Goal: Find specific page/section: Find specific page/section

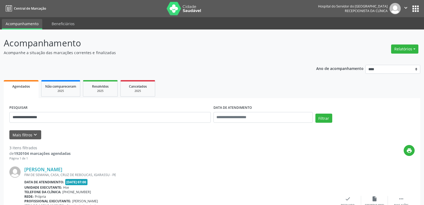
click at [316, 114] on button "Filtrar" at bounding box center [324, 118] width 17 height 9
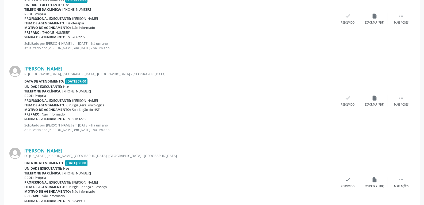
scroll to position [946, 0]
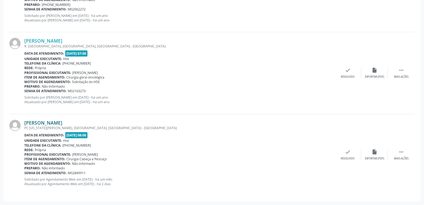
click at [52, 122] on link "[PERSON_NAME]" at bounding box center [43, 123] width 38 height 6
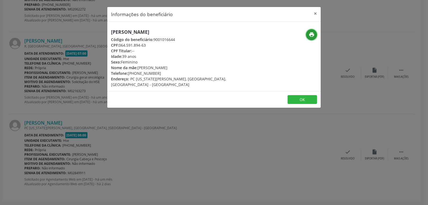
click at [312, 35] on icon "print" at bounding box center [312, 35] width 6 height 6
drag, startPoint x: 119, startPoint y: 44, endPoint x: 153, endPoint y: 44, distance: 33.7
click at [153, 44] on div "CPF: 064.591.894-63" at bounding box center [178, 45] width 135 height 6
click at [316, 60] on div "print" at bounding box center [285, 58] width 71 height 58
drag, startPoint x: 120, startPoint y: 44, endPoint x: 153, endPoint y: 48, distance: 33.7
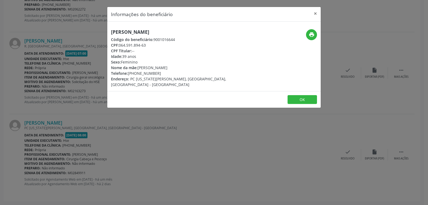
click at [153, 48] on div "[PERSON_NAME] Código do beneficiário: 9001016644 CPF: 064.591.894-63 CPF Titula…" at bounding box center [178, 58] width 135 height 58
click at [153, 48] on div "CPF Titular: --" at bounding box center [178, 51] width 135 height 6
drag, startPoint x: 120, startPoint y: 45, endPoint x: 149, endPoint y: 47, distance: 28.7
click at [149, 47] on div "CPF: 064.591.894-63" at bounding box center [178, 45] width 135 height 6
copy div "064.591.894-63"
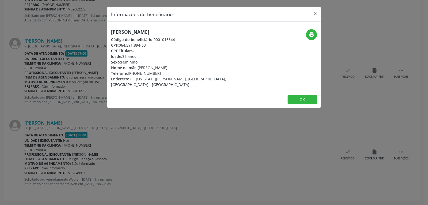
drag, startPoint x: 137, startPoint y: 73, endPoint x: 161, endPoint y: 72, distance: 24.9
click at [161, 72] on div "Telefone: [PHONE_NUMBER]" at bounding box center [178, 73] width 135 height 6
copy div "98191-4544"
click at [315, 14] on button "×" at bounding box center [315, 13] width 11 height 13
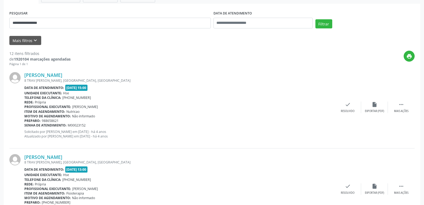
scroll to position [0, 0]
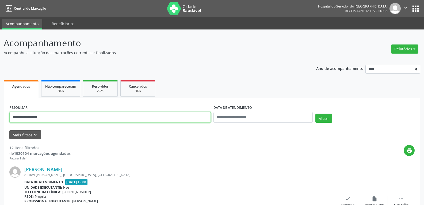
drag, startPoint x: 54, startPoint y: 118, endPoint x: 0, endPoint y: 111, distance: 54.0
click at [316, 114] on button "Filtrar" at bounding box center [324, 118] width 17 height 9
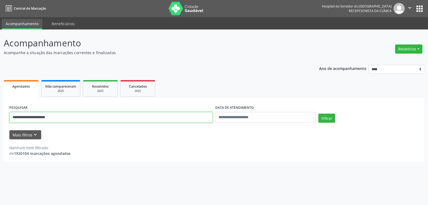
click at [16, 116] on input "**********" at bounding box center [110, 117] width 203 height 11
type input "**********"
click at [319, 114] on button "Filtrar" at bounding box center [327, 118] width 17 height 9
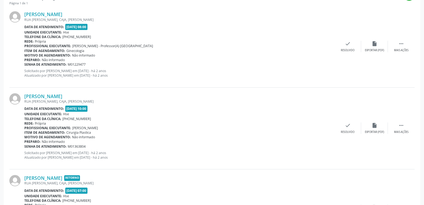
scroll to position [210, 0]
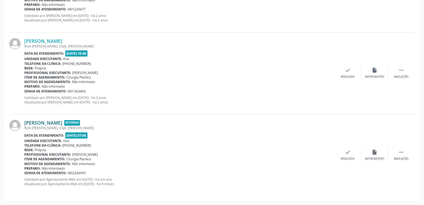
click at [62, 122] on link "[PERSON_NAME]" at bounding box center [43, 123] width 38 height 6
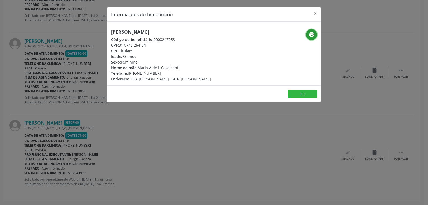
click at [311, 37] on icon "print" at bounding box center [312, 35] width 6 height 6
click at [315, 13] on button "×" at bounding box center [315, 13] width 11 height 13
